Goal: Transaction & Acquisition: Purchase product/service

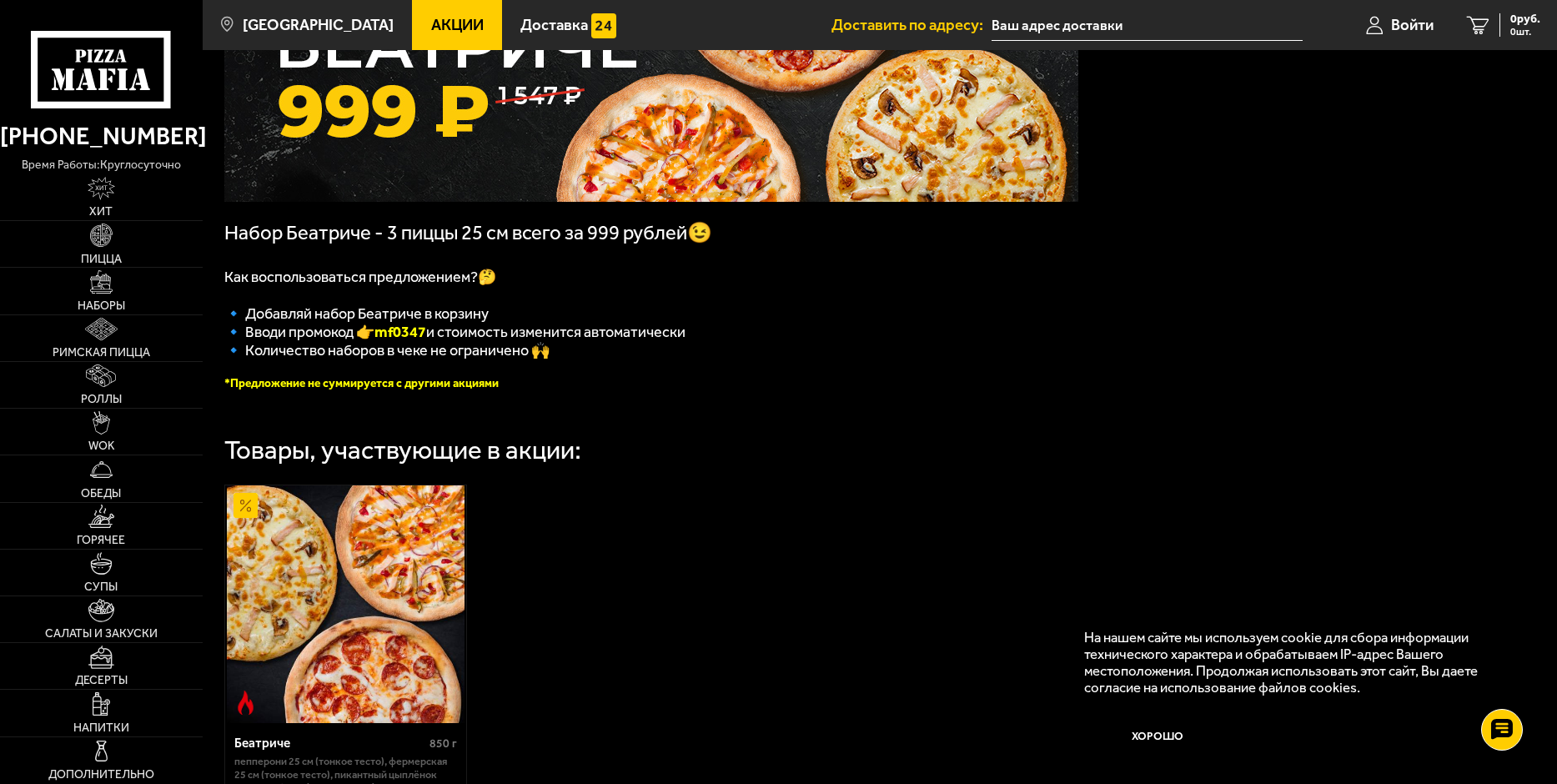
scroll to position [167, 0]
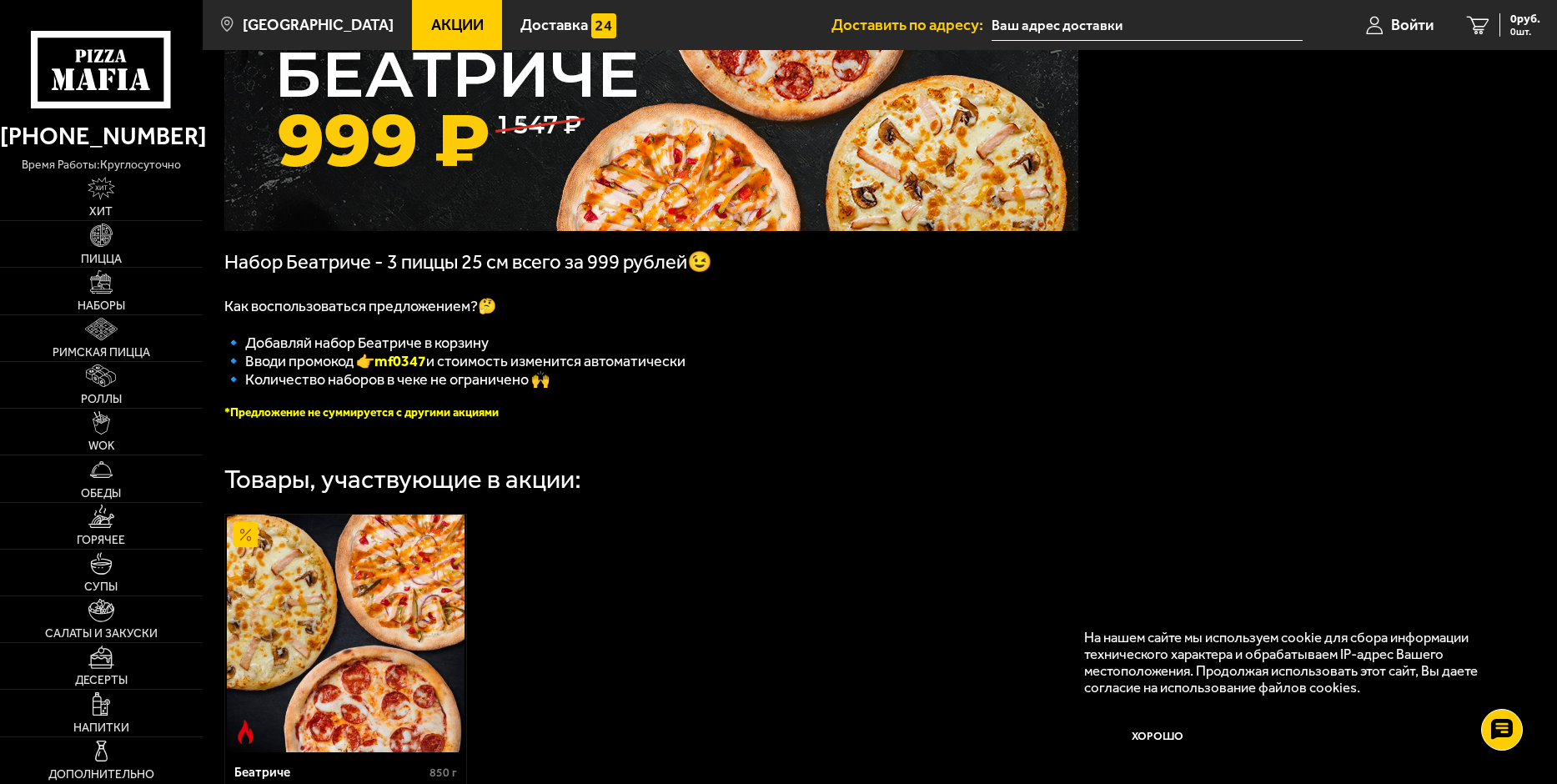
drag, startPoint x: 437, startPoint y: 365, endPoint x: 381, endPoint y: 370, distance: 56.2
click at [381, 370] on span "🔹 Вводи промокод 👉 mf0347 и стоимость изменится автоматически" at bounding box center [455, 361] width 461 height 18
click at [1082, 11] on input "text" at bounding box center [1147, 26] width 311 height 31
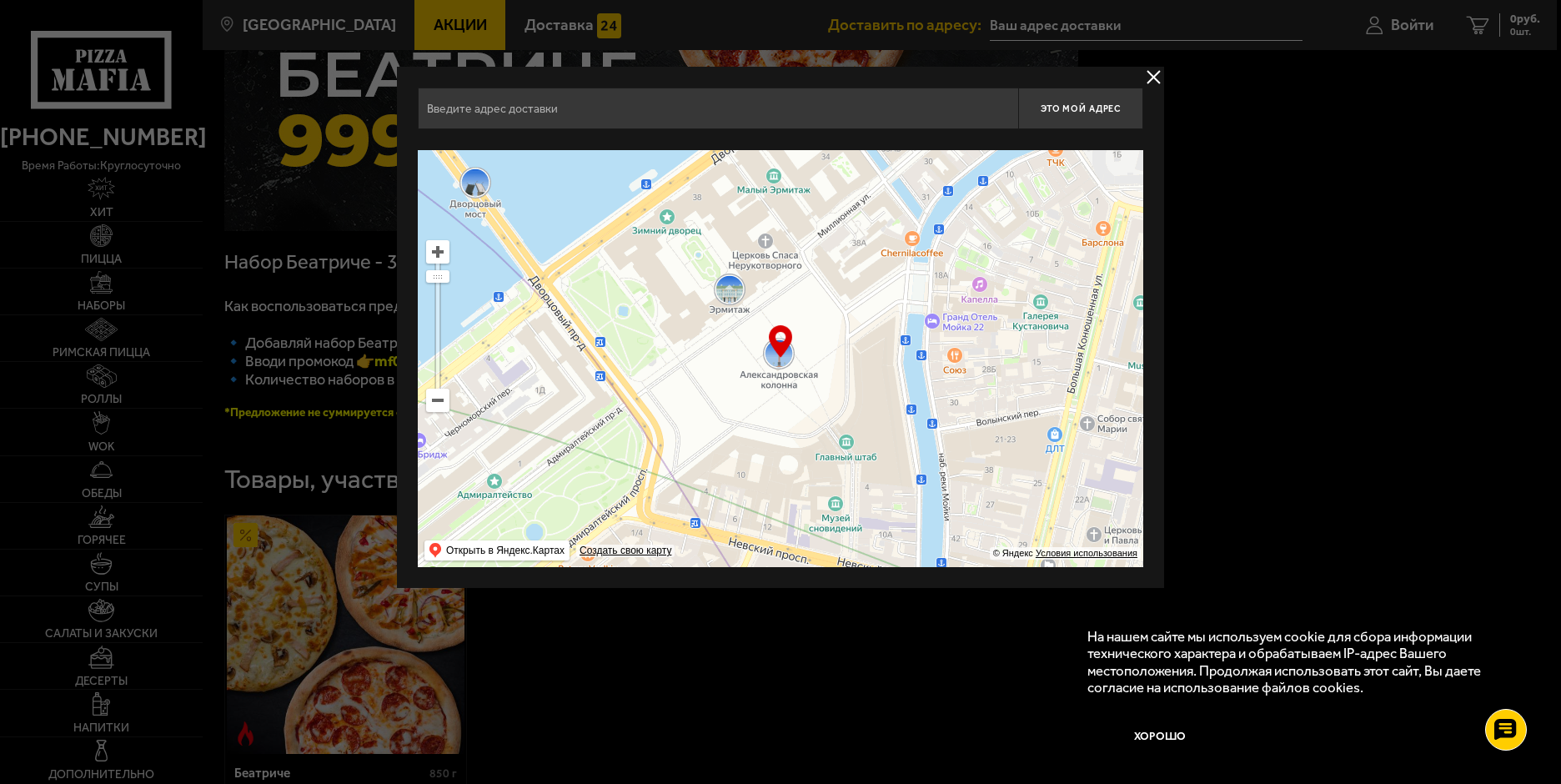
click at [589, 122] on input "text" at bounding box center [718, 107] width 601 height 41
click at [616, 98] on input "text" at bounding box center [718, 107] width 601 height 41
type input "н"
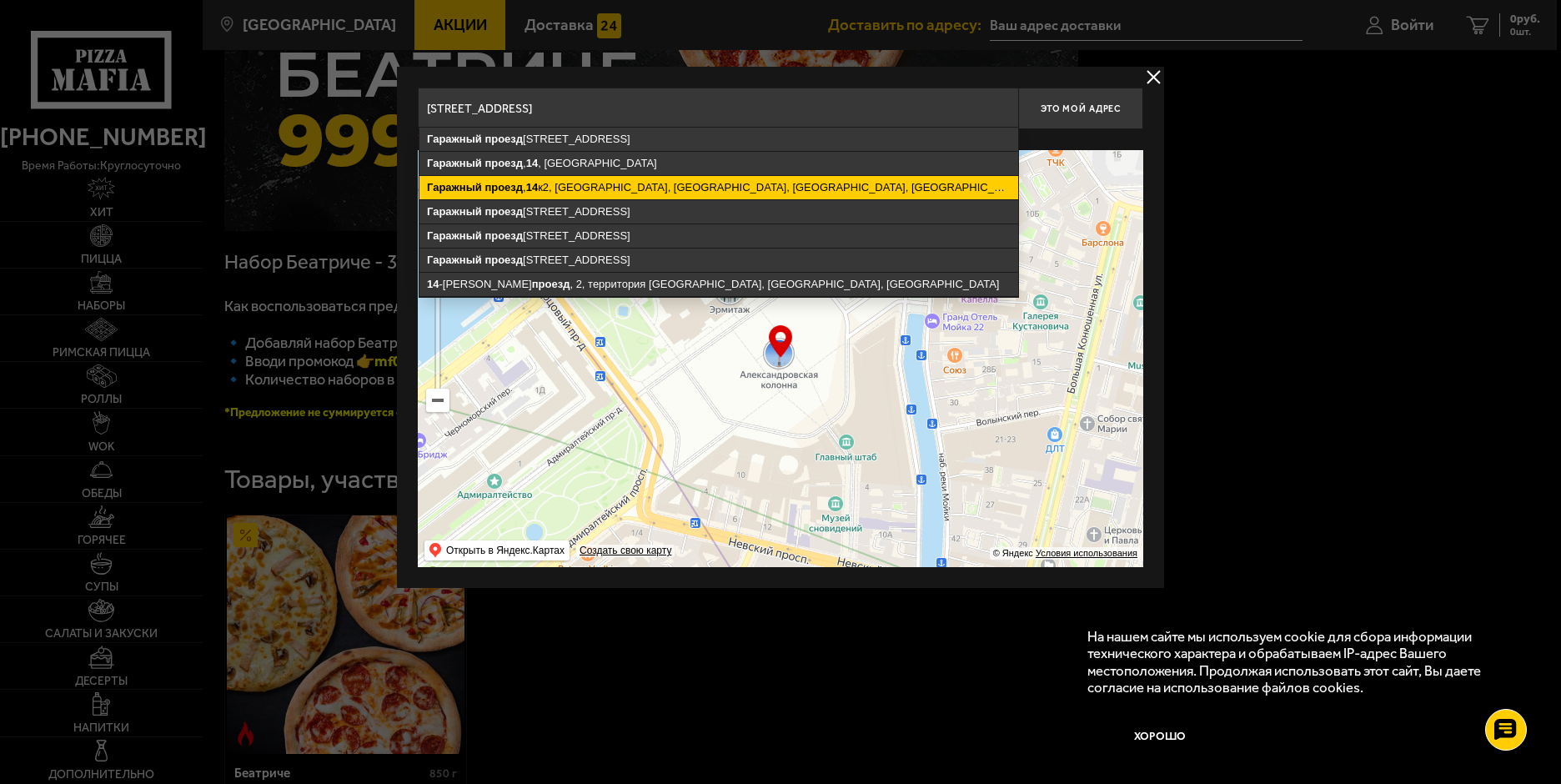
click at [827, 183] on ymaps "[STREET_ADDRESS]" at bounding box center [719, 187] width 599 height 23
type input "[STREET_ADDRESS]"
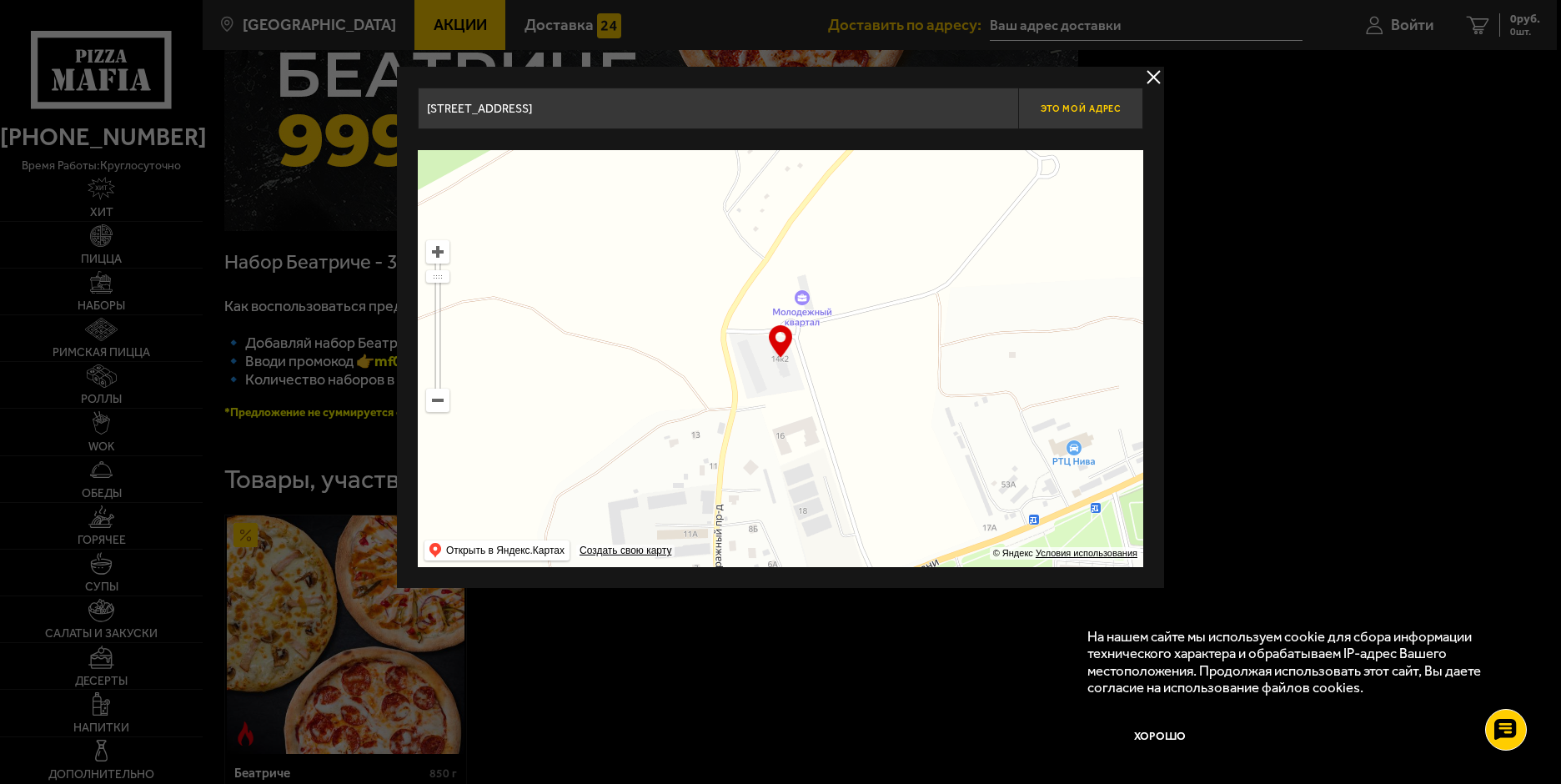
click at [1115, 110] on span "Это мой адрес" at bounding box center [1080, 109] width 80 height 11
click at [1154, 68] on button "delivery type" at bounding box center [1153, 77] width 21 height 21
